Goal: Task Accomplishment & Management: Use online tool/utility

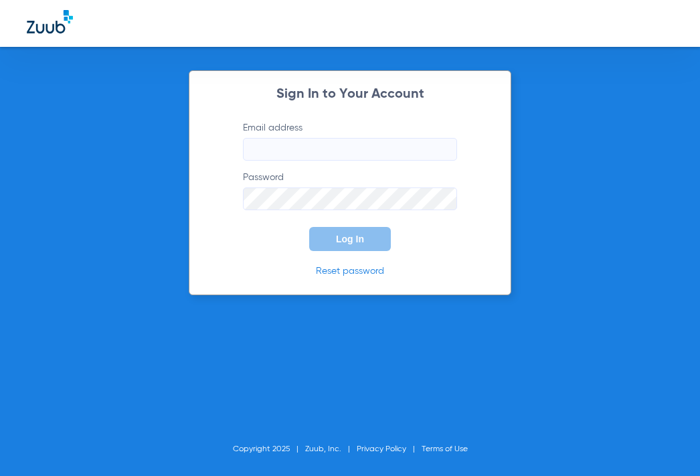
type input "[EMAIL_ADDRESS][DOMAIN_NAME]"
click at [370, 240] on button "Log In" at bounding box center [350, 239] width 82 height 24
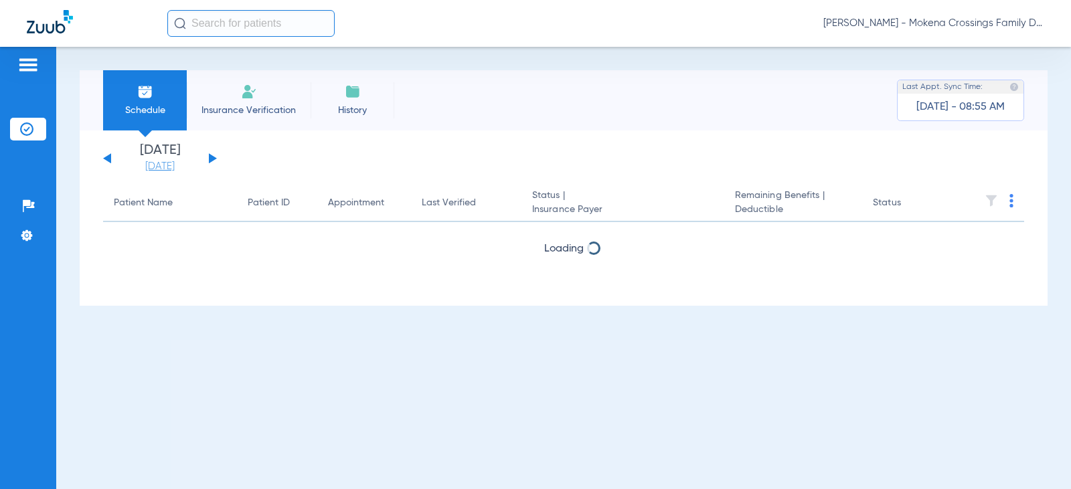
click at [179, 163] on link "[DATE]" at bounding box center [160, 166] width 80 height 13
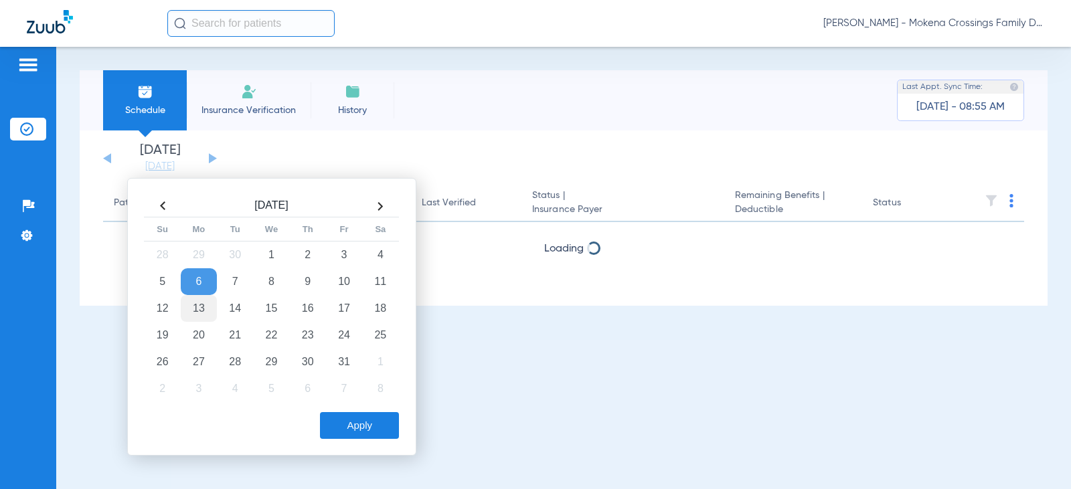
click at [199, 301] on td "13" at bounding box center [199, 308] width 36 height 27
click at [356, 432] on button "Apply" at bounding box center [359, 425] width 79 height 27
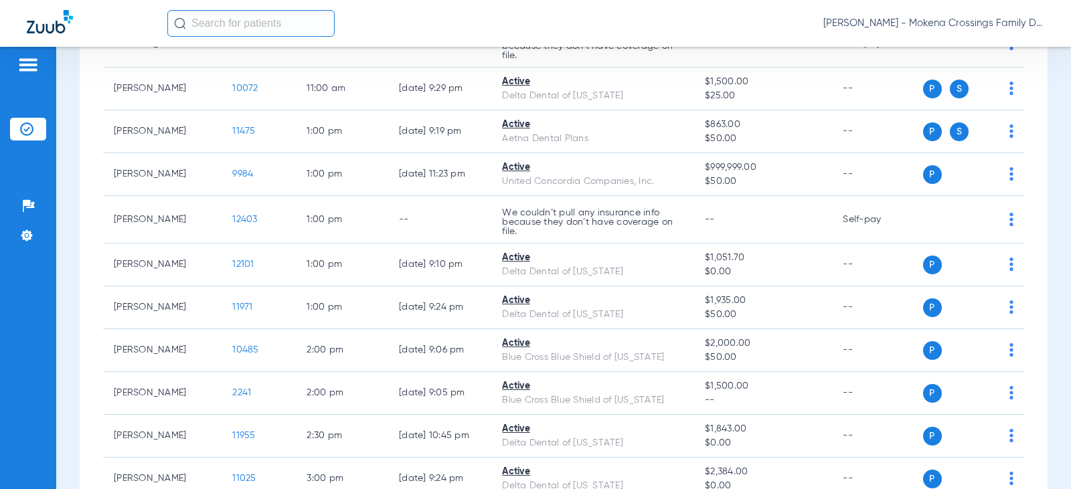
scroll to position [870, 0]
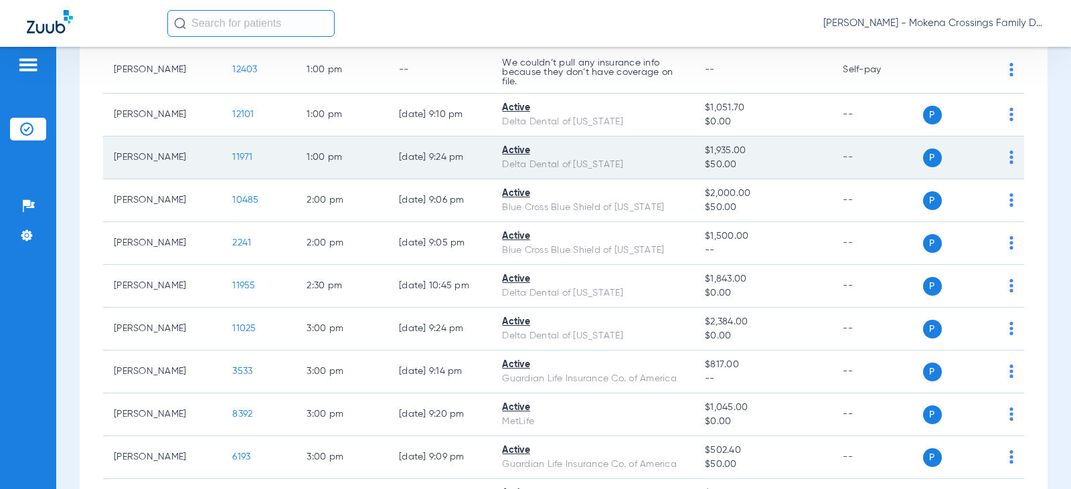
click at [232, 156] on span "11971" at bounding box center [242, 157] width 20 height 9
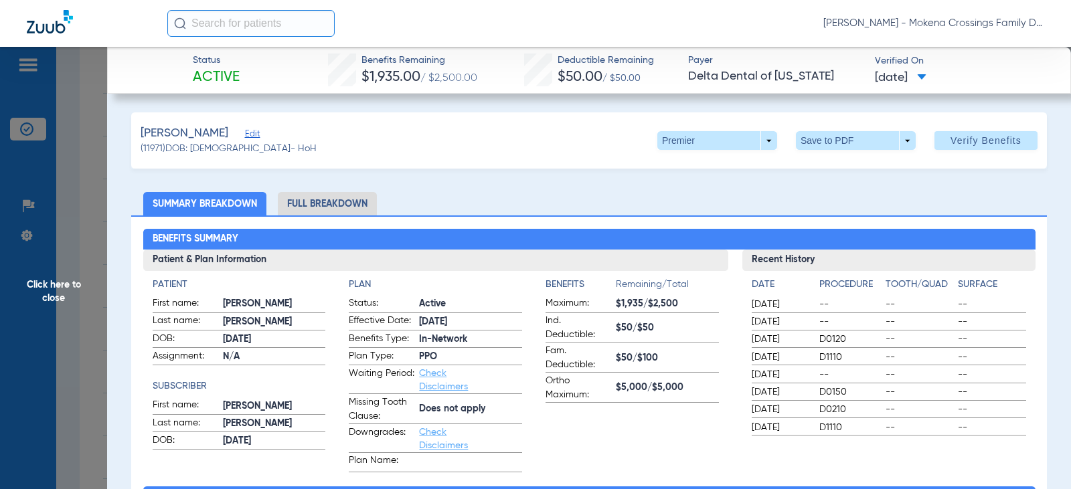
click at [336, 204] on li "Full Breakdown" at bounding box center [327, 203] width 99 height 23
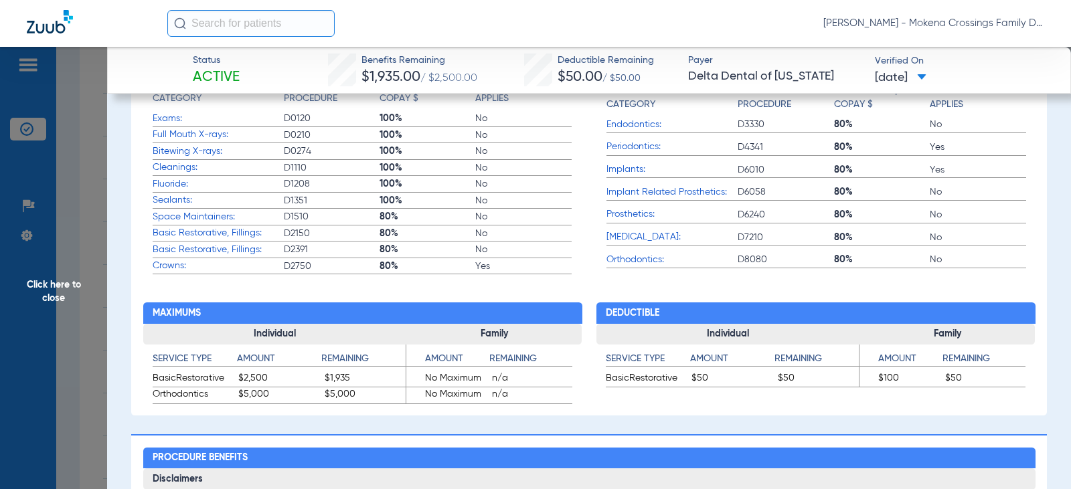
scroll to position [668, 0]
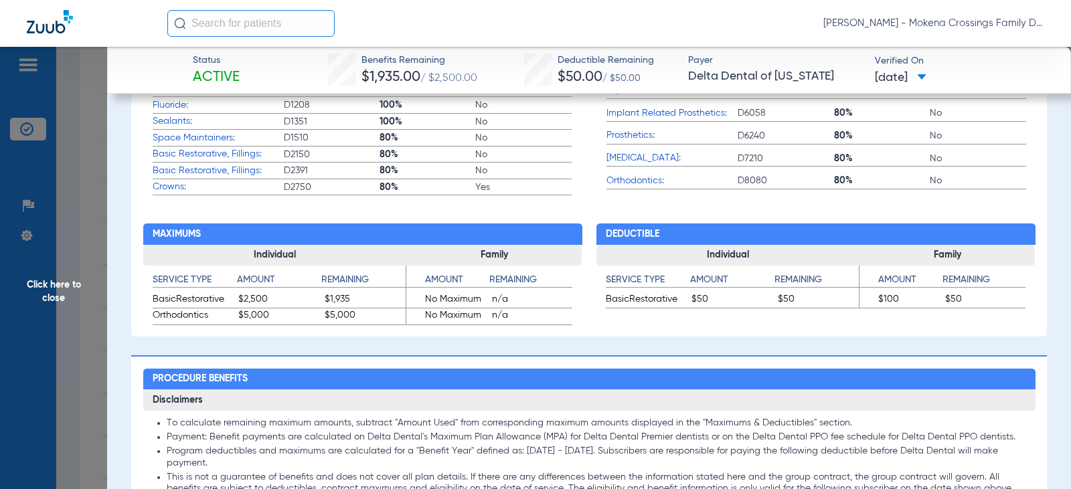
click at [70, 103] on span "Click here to close" at bounding box center [53, 291] width 107 height 489
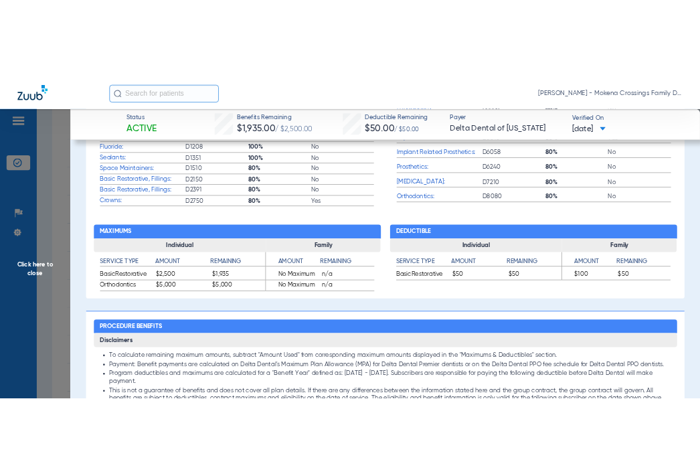
scroll to position [0, 0]
